Goal: Download file/media

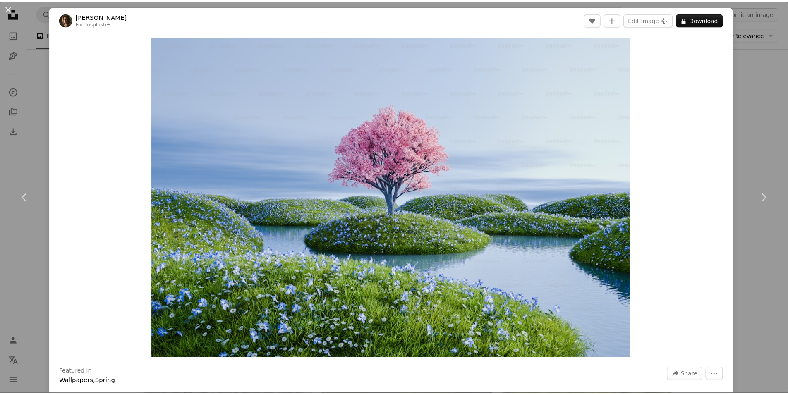
scroll to position [20260, 0]
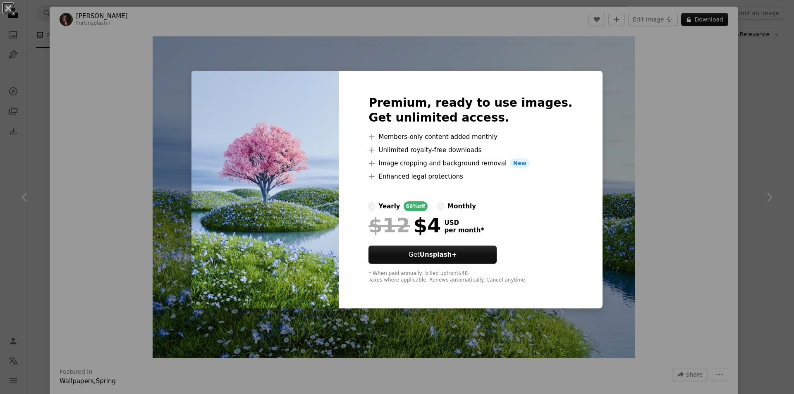
click at [407, 50] on div "An X shape Premium, ready to use images. Get unlimited access. A plus sign Memb…" at bounding box center [397, 197] width 794 height 394
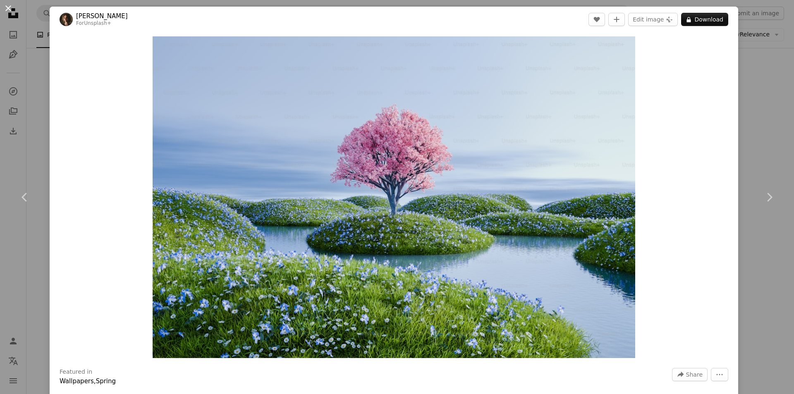
drag, startPoint x: 6, startPoint y: 7, endPoint x: 367, endPoint y: 235, distance: 427.0
click at [6, 7] on button "An X shape" at bounding box center [8, 8] width 10 height 10
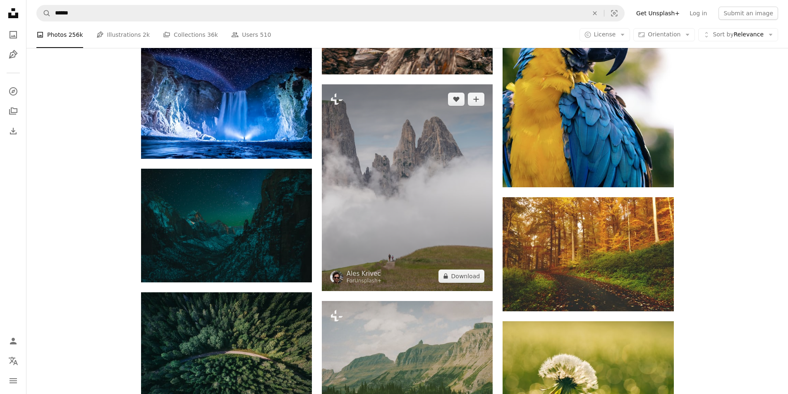
scroll to position [21004, 0]
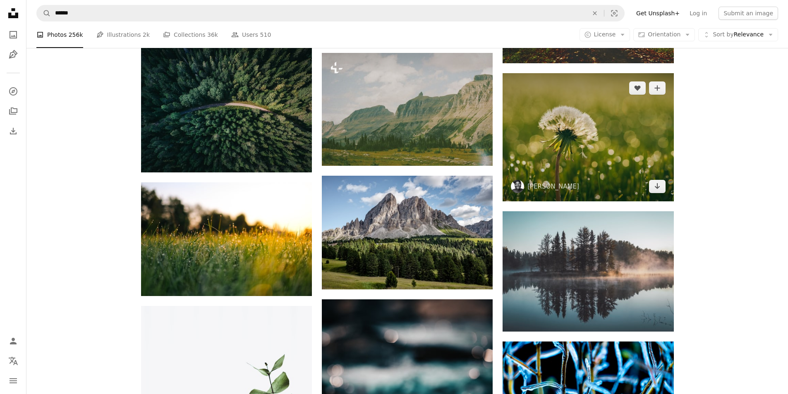
click at [615, 159] on img at bounding box center [587, 137] width 171 height 128
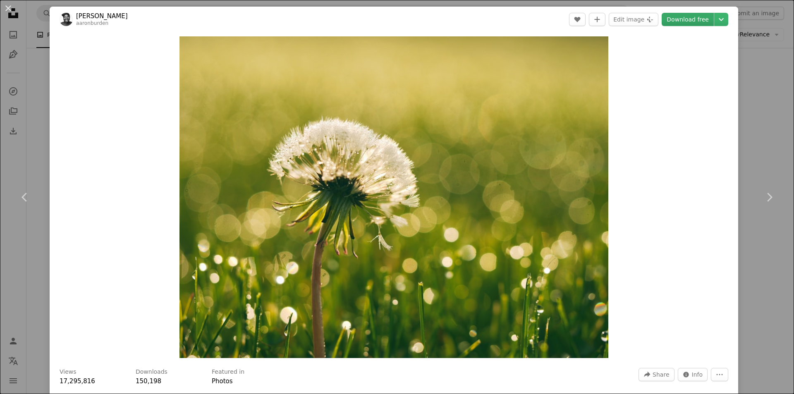
click at [688, 21] on link "Download free" at bounding box center [688, 19] width 52 height 13
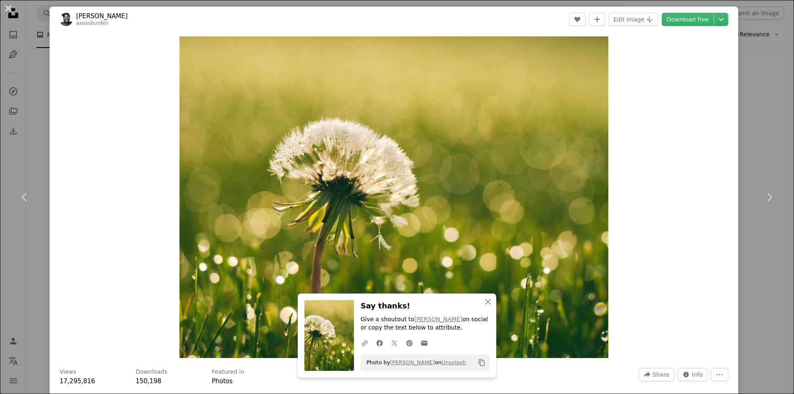
click at [8, 11] on button "An X shape" at bounding box center [8, 8] width 10 height 10
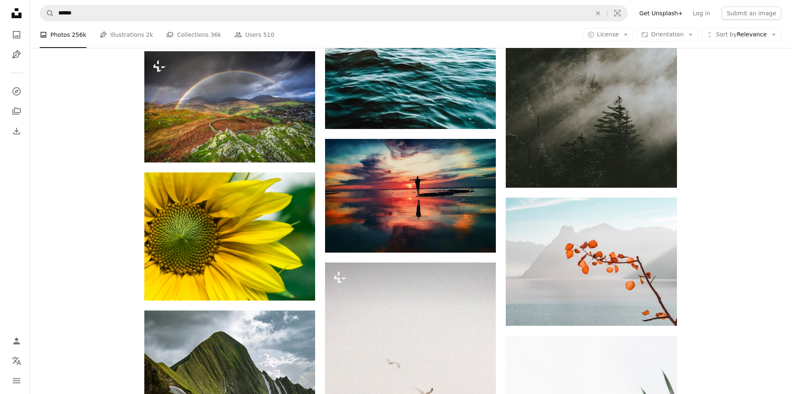
scroll to position [21955, 0]
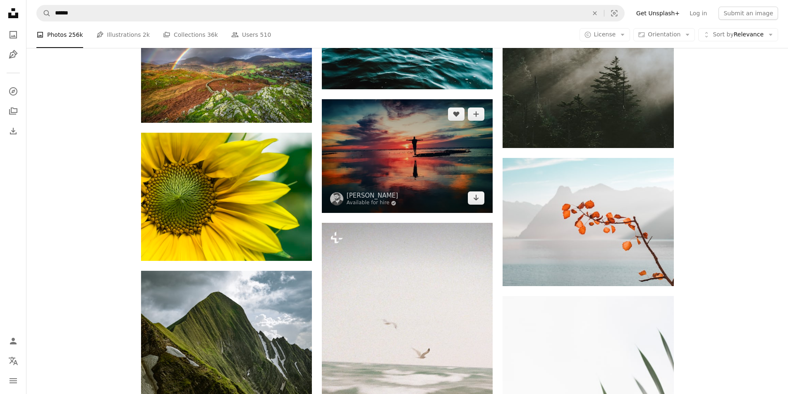
click at [446, 179] on img at bounding box center [407, 156] width 171 height 114
